Goal: Download file/media

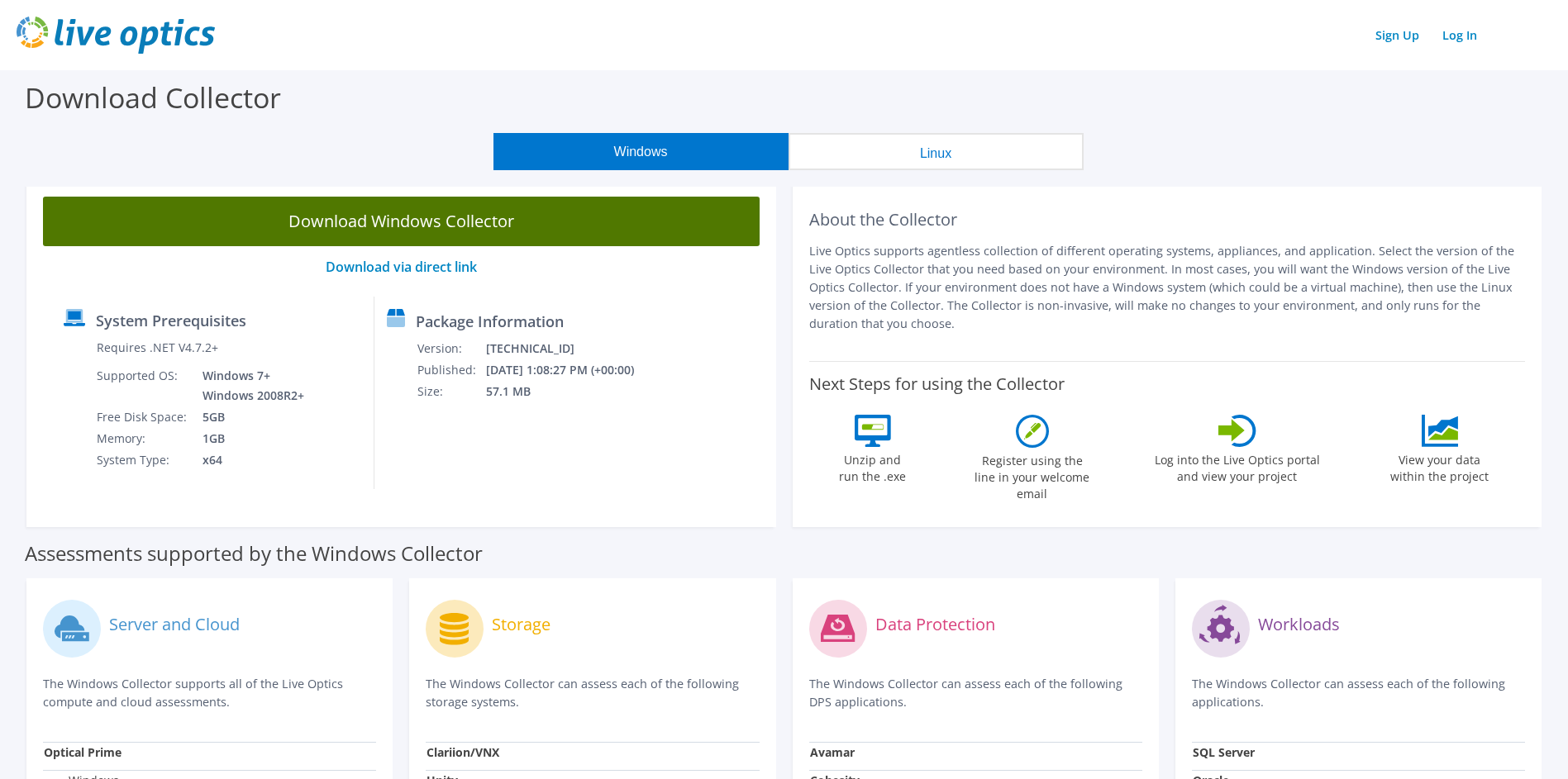
click at [399, 225] on link "Download Windows Collector" at bounding box center [401, 222] width 717 height 50
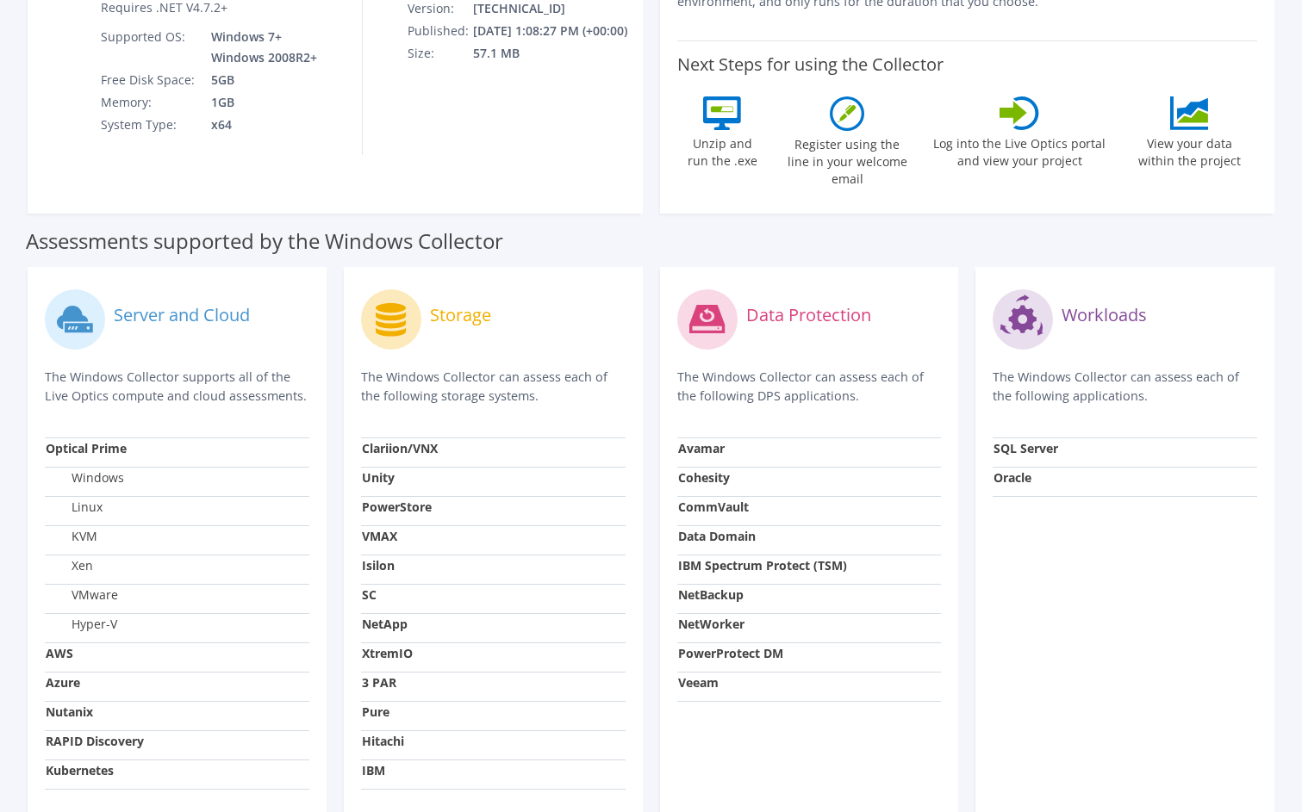
scroll to position [139, 0]
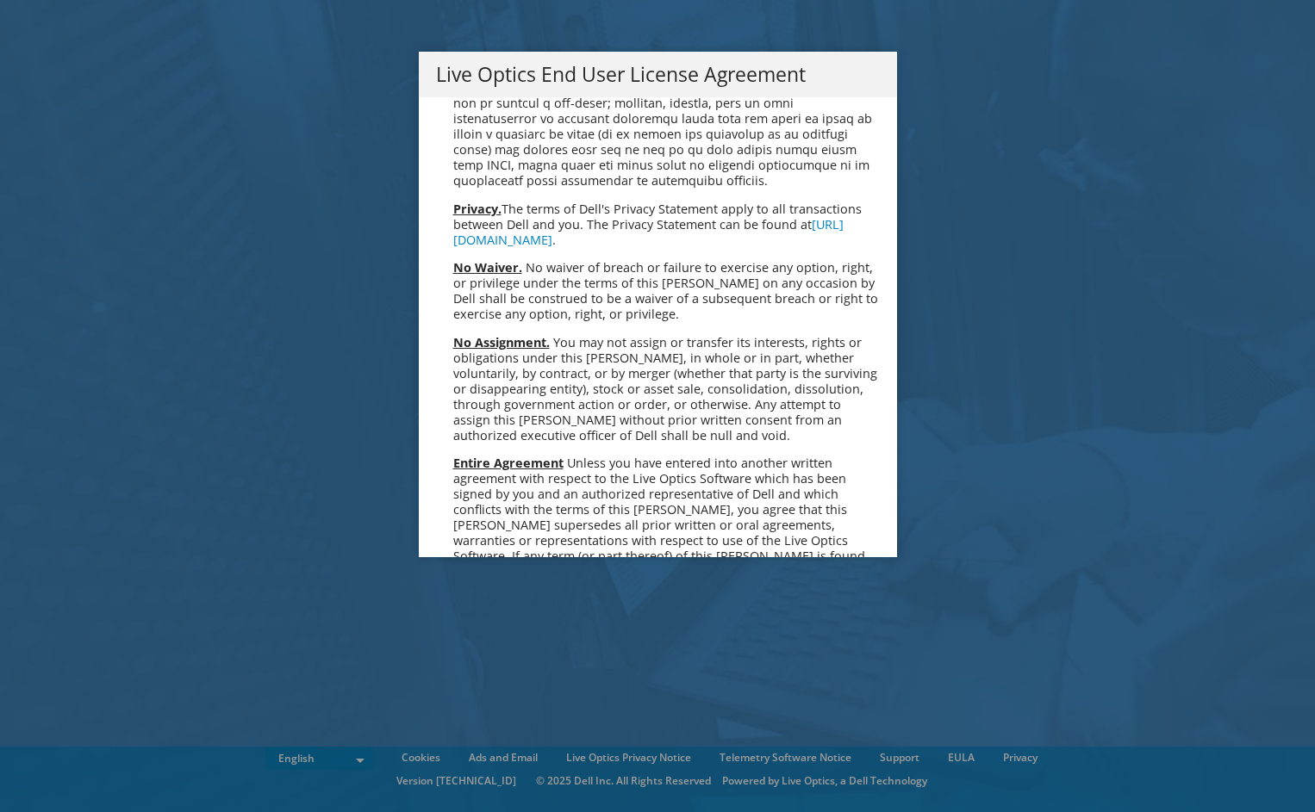
scroll to position [6515, 0]
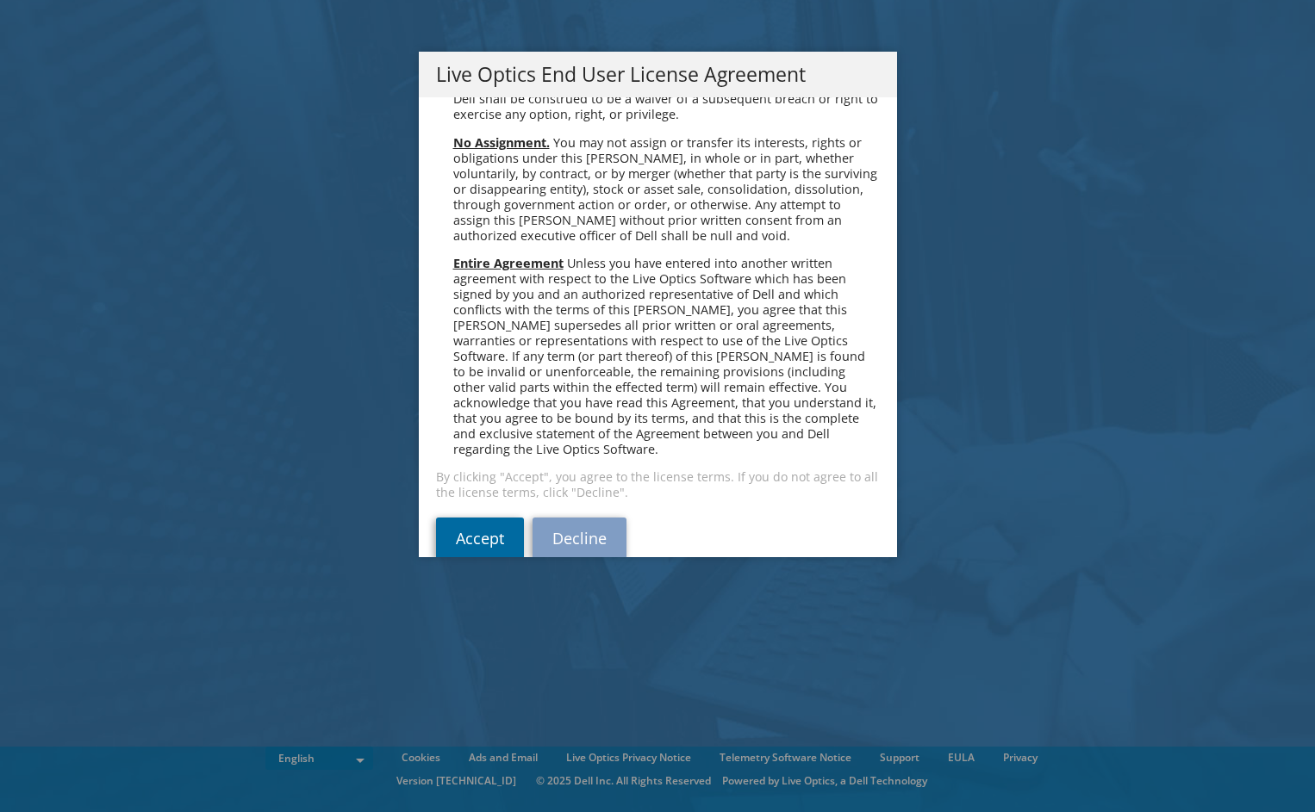
click at [487, 518] on link "Accept" at bounding box center [480, 538] width 88 height 41
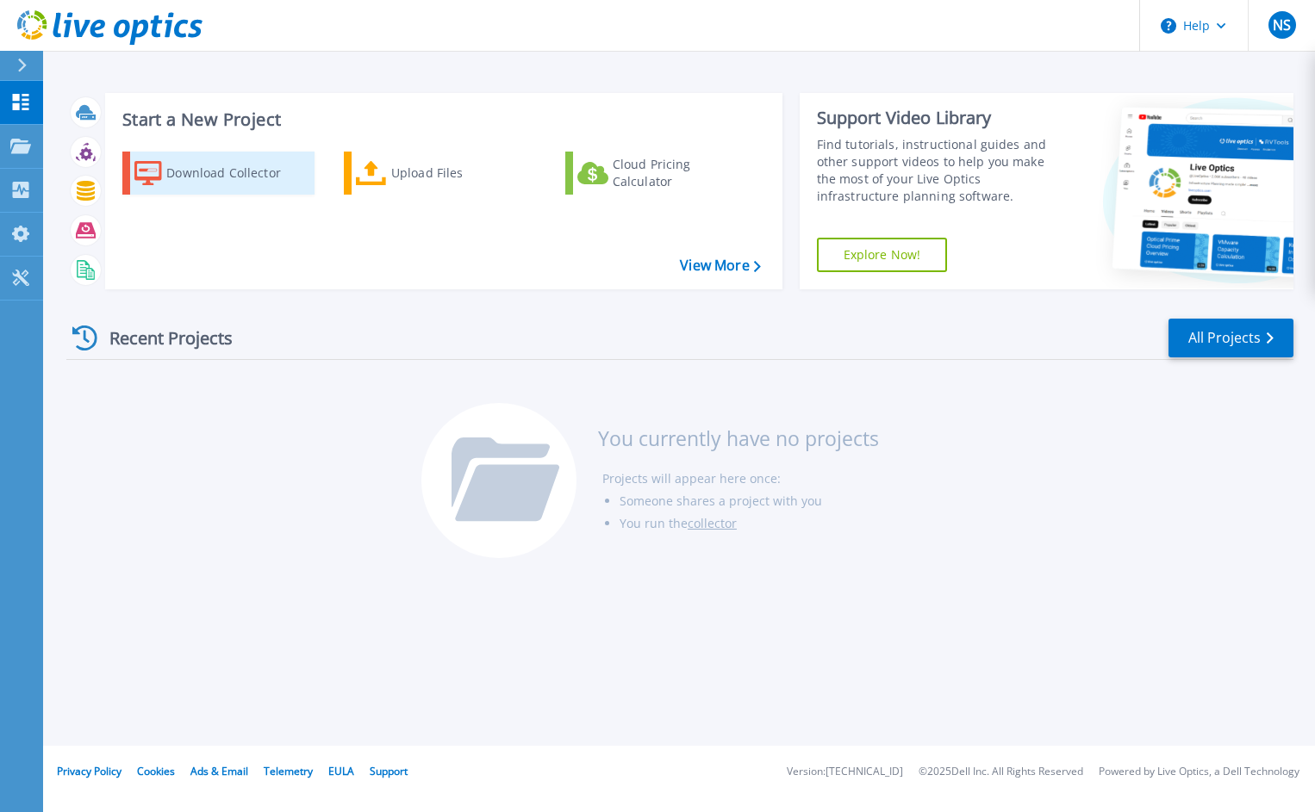
click at [223, 174] on div "Download Collector" at bounding box center [235, 173] width 138 height 34
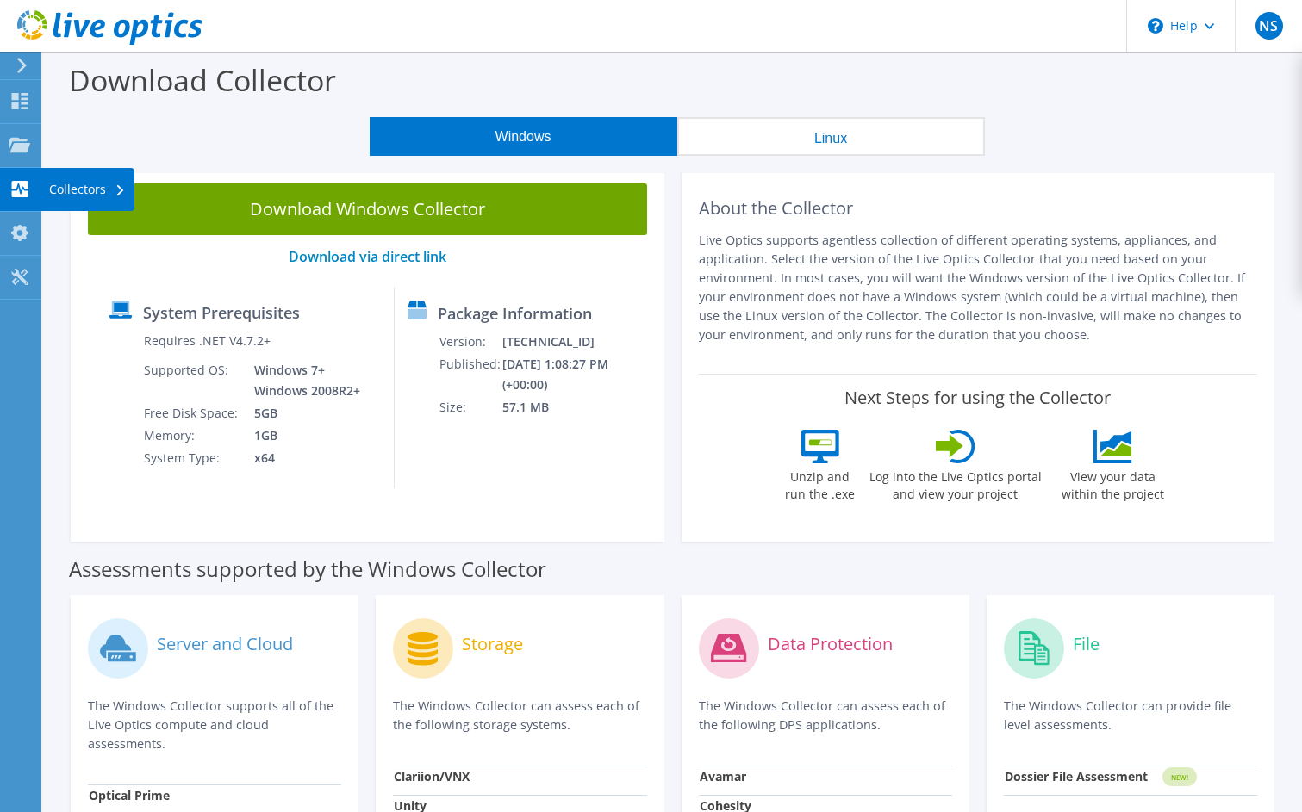
click at [80, 190] on div "Collectors" at bounding box center [87, 189] width 94 height 43
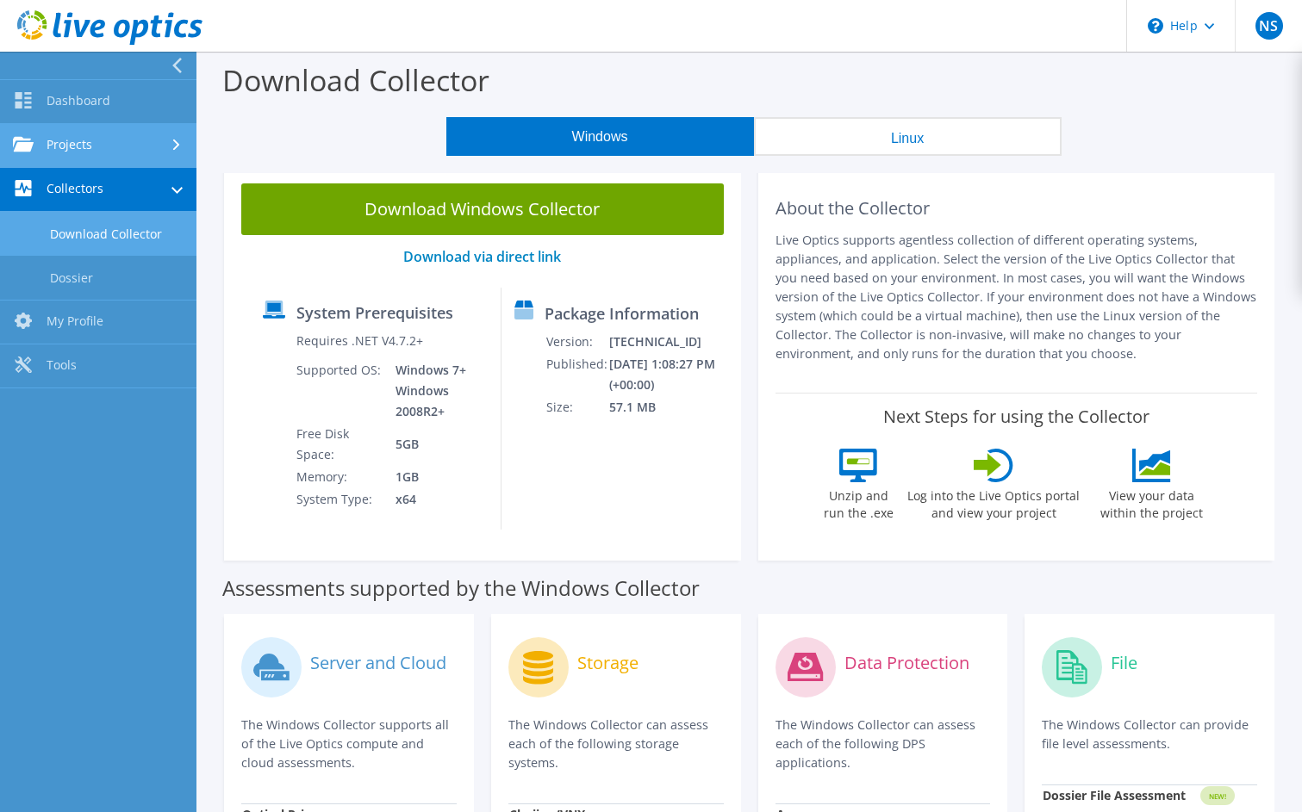
click at [91, 146] on link "Projects" at bounding box center [98, 146] width 196 height 44
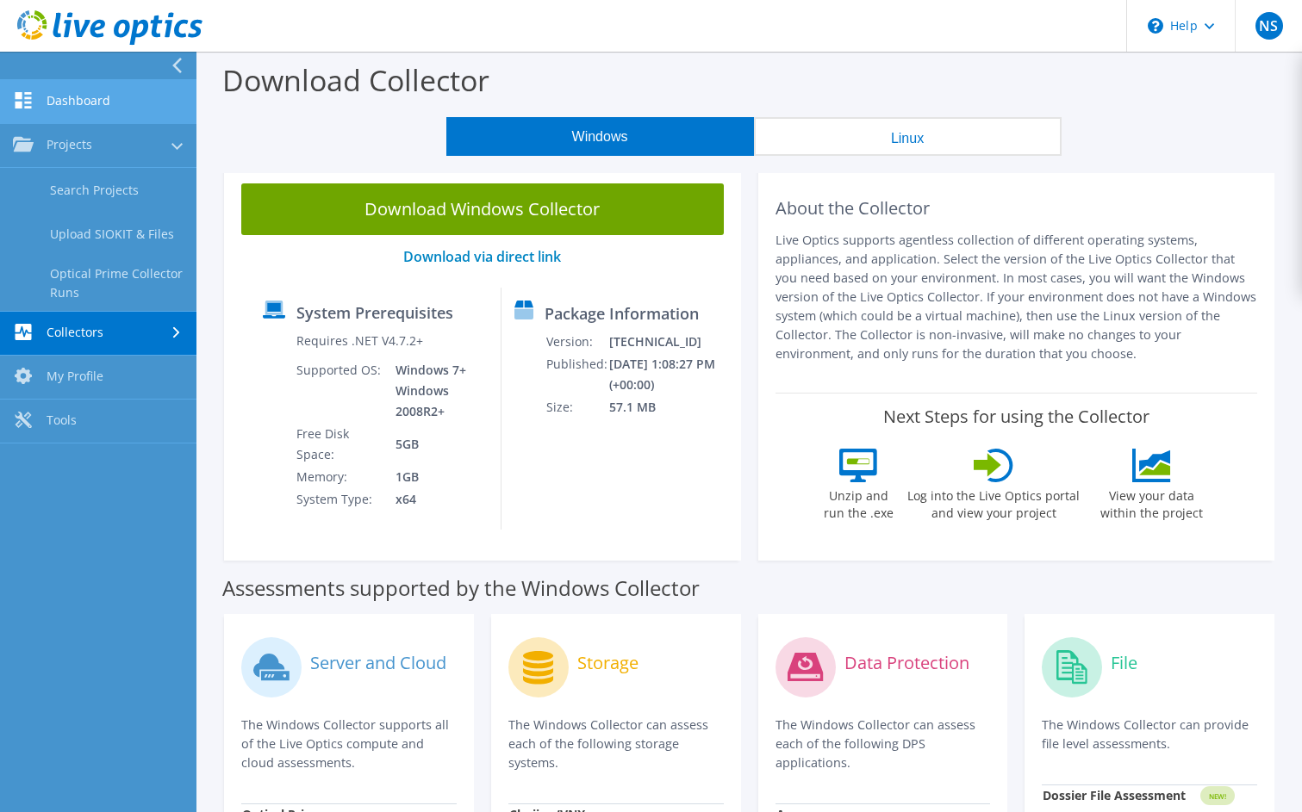
click at [91, 98] on link "Dashboard" at bounding box center [98, 102] width 196 height 44
